Goal: Information Seeking & Learning: Learn about a topic

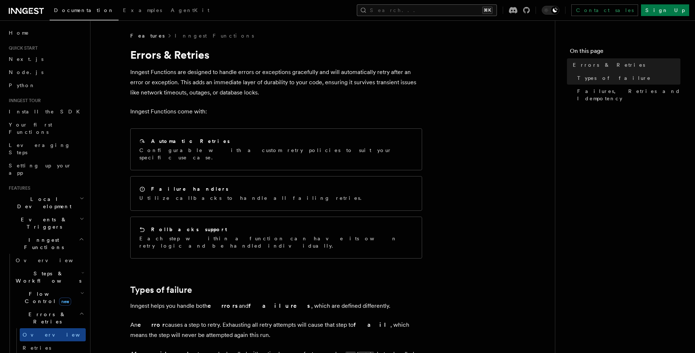
click at [461, 7] on button "Search... ⌘K" at bounding box center [427, 10] width 140 height 12
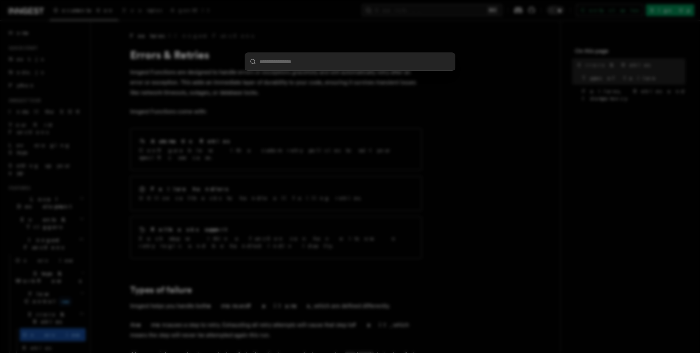
type input "**********"
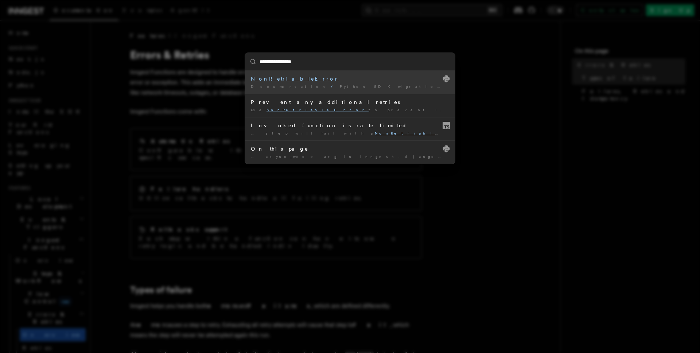
click at [340, 84] on span "Python SDK migration guide: v0.3 to v0.4" at bounding box center [453, 86] width 226 height 4
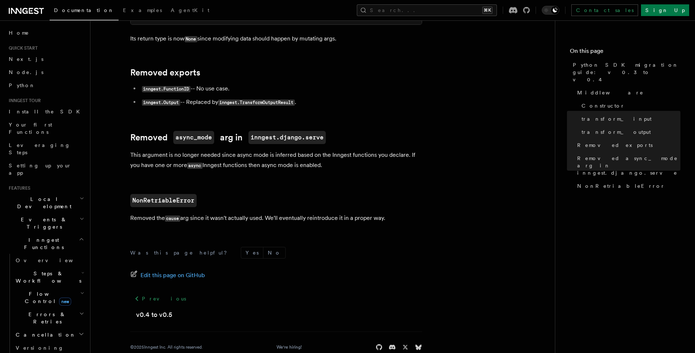
scroll to position [411, 0]
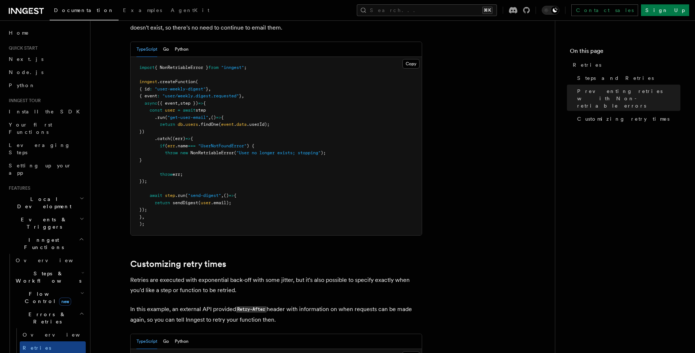
scroll to position [791, 0]
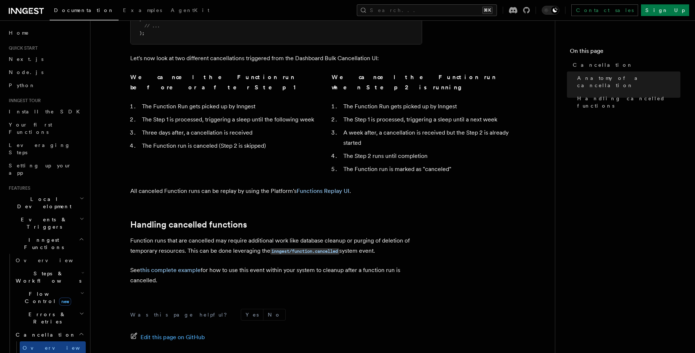
scroll to position [547, 0]
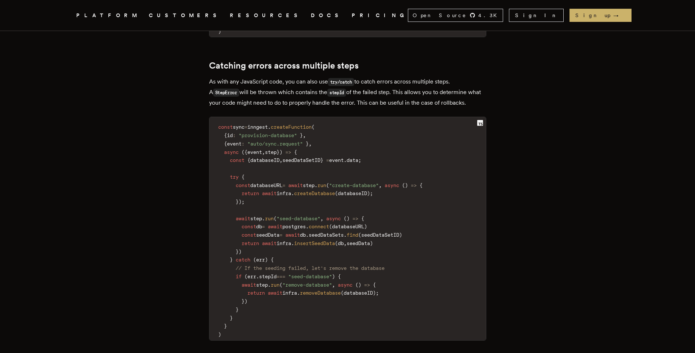
scroll to position [1228, 0]
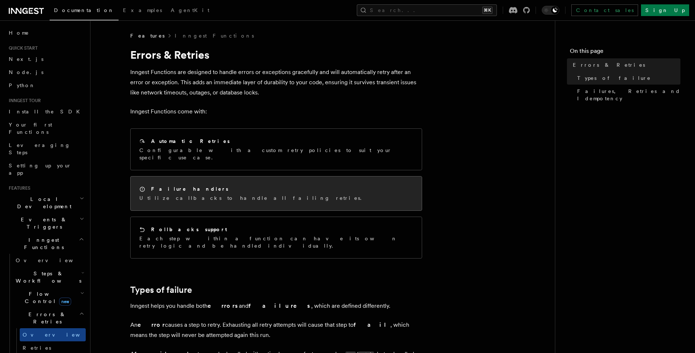
click at [274, 191] on div "Failure handlers Utilize callbacks to handle all failing retries." at bounding box center [276, 193] width 291 height 34
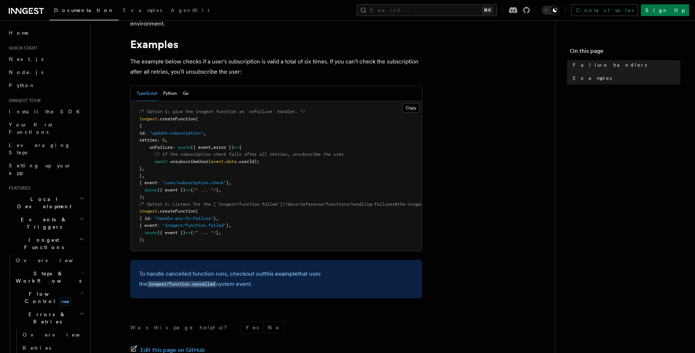
scroll to position [117, 0]
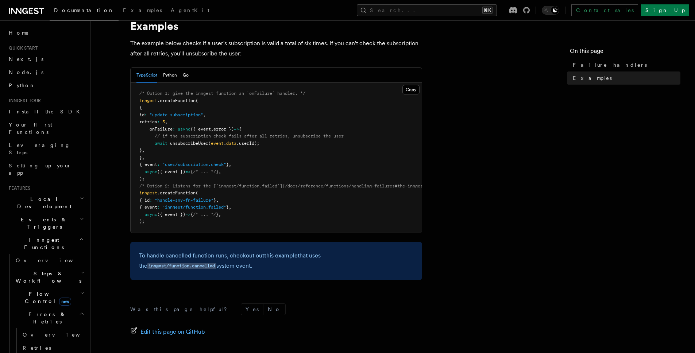
click at [167, 131] on span "onFailure" at bounding box center [161, 129] width 23 height 5
click at [162, 129] on span "onFailure" at bounding box center [161, 129] width 23 height 5
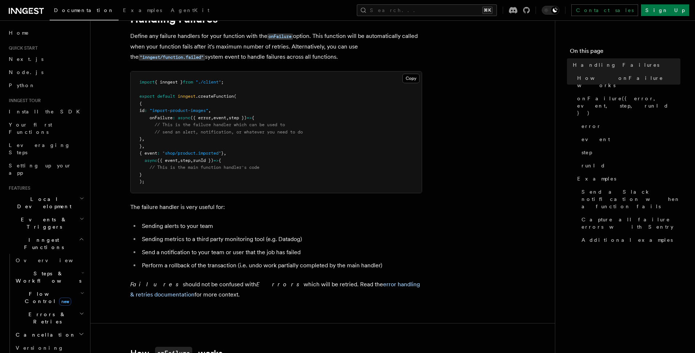
scroll to position [17, 0]
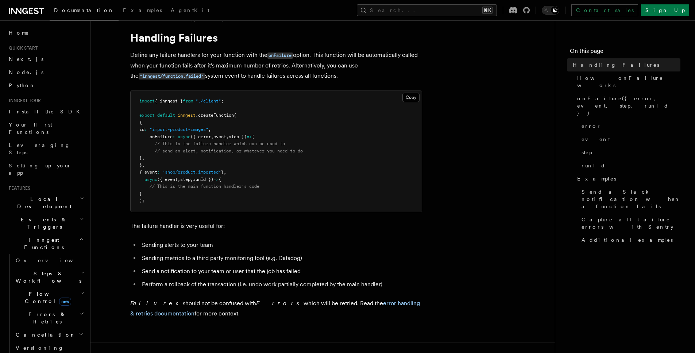
click at [340, 298] on p "Failures should not be confused with Errors which will be retried. Read the err…" at bounding box center [276, 308] width 292 height 20
click at [342, 305] on link "error handling & retries documentation" at bounding box center [275, 308] width 290 height 17
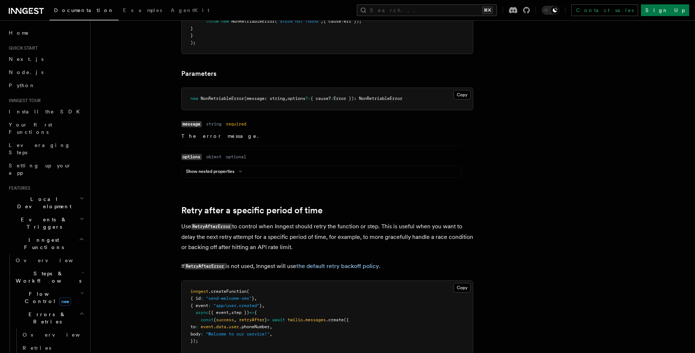
scroll to position [574, 0]
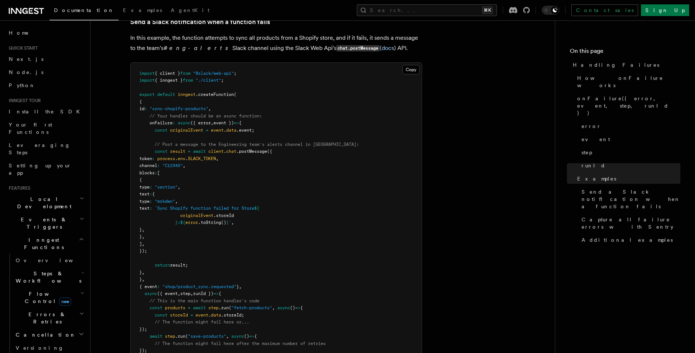
scroll to position [727, 0]
